Goal: Subscribe to service/newsletter

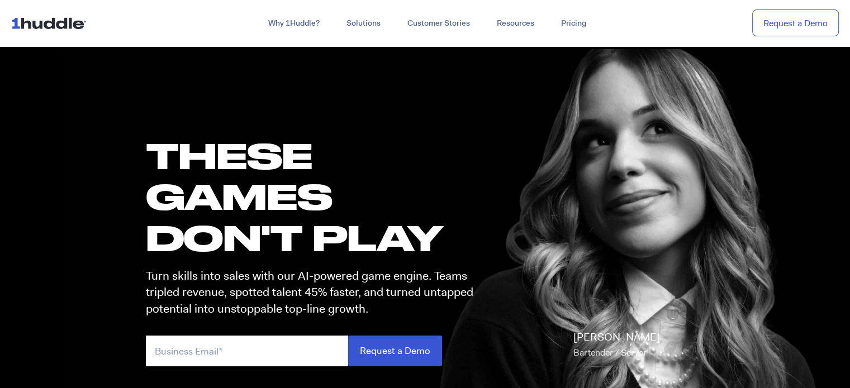
click at [34, 26] on img at bounding box center [51, 22] width 80 height 21
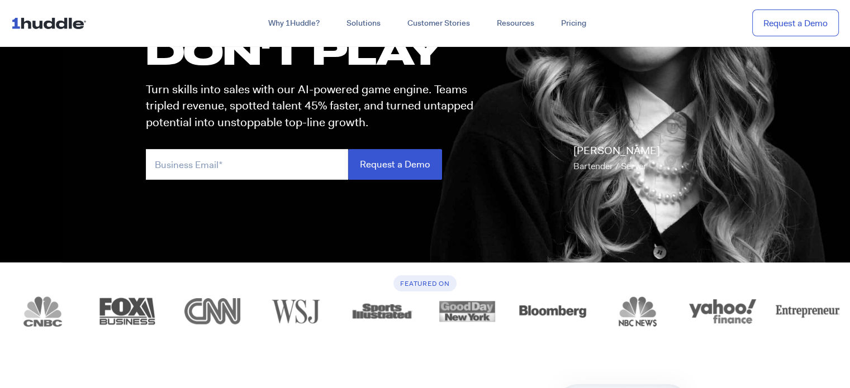
scroll to position [181, 0]
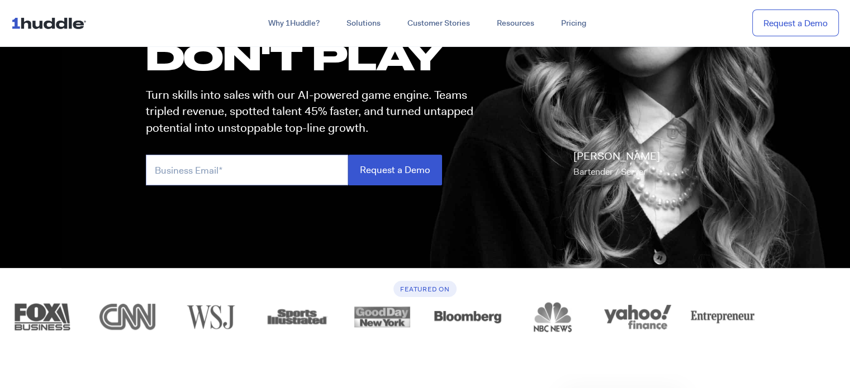
click at [262, 167] on input "email" at bounding box center [247, 170] width 202 height 31
click at [244, 165] on input "[EMAIL_ADDRESS][DOMAIN_NAME]" at bounding box center [247, 170] width 202 height 31
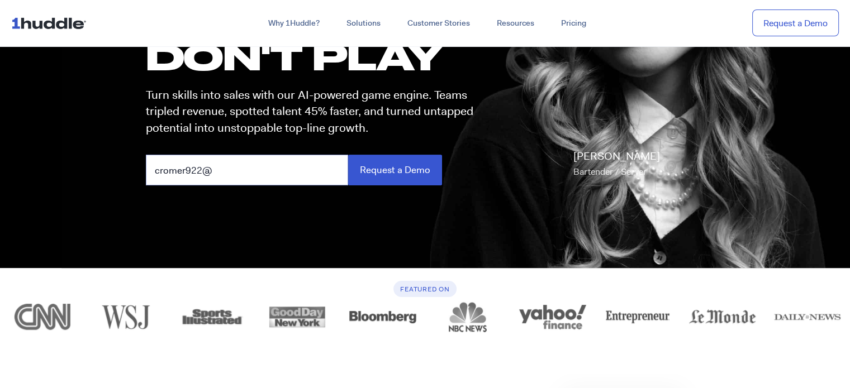
type input "cromer922"
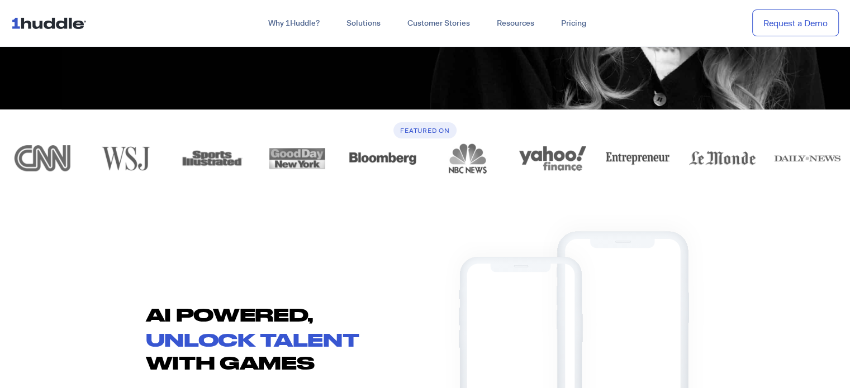
scroll to position [96, 0]
